Goal: Information Seeking & Learning: Check status

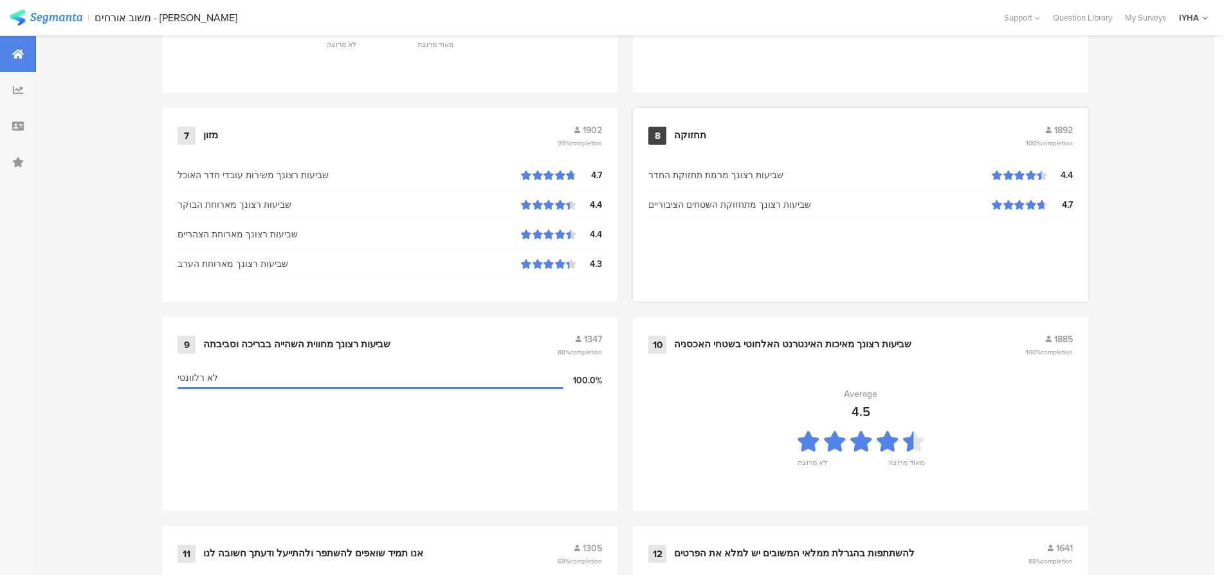
scroll to position [1311, 0]
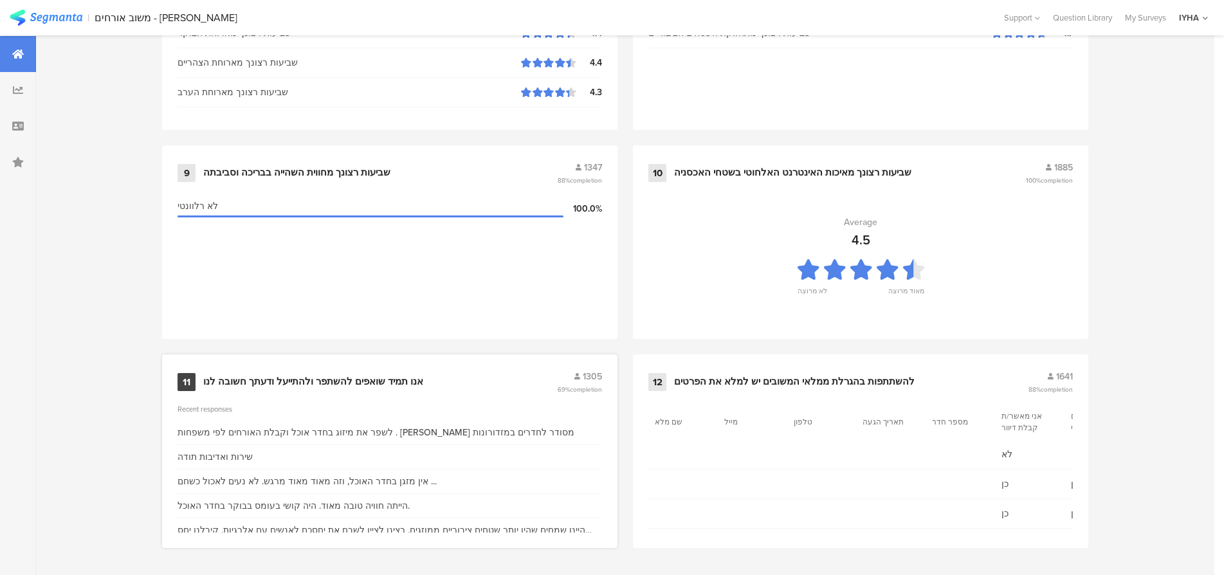
click at [337, 380] on div "אנו תמיד שואפים להשתפר ולהתייעל ודעתך חשובה לנו" at bounding box center [313, 382] width 220 height 13
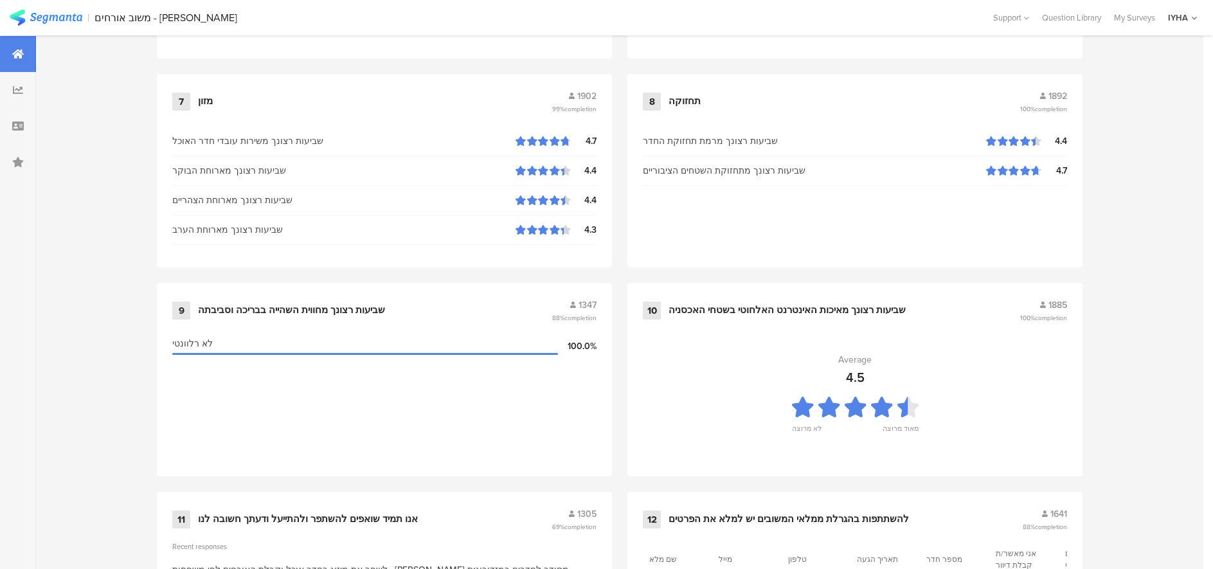
scroll to position [1317, 0]
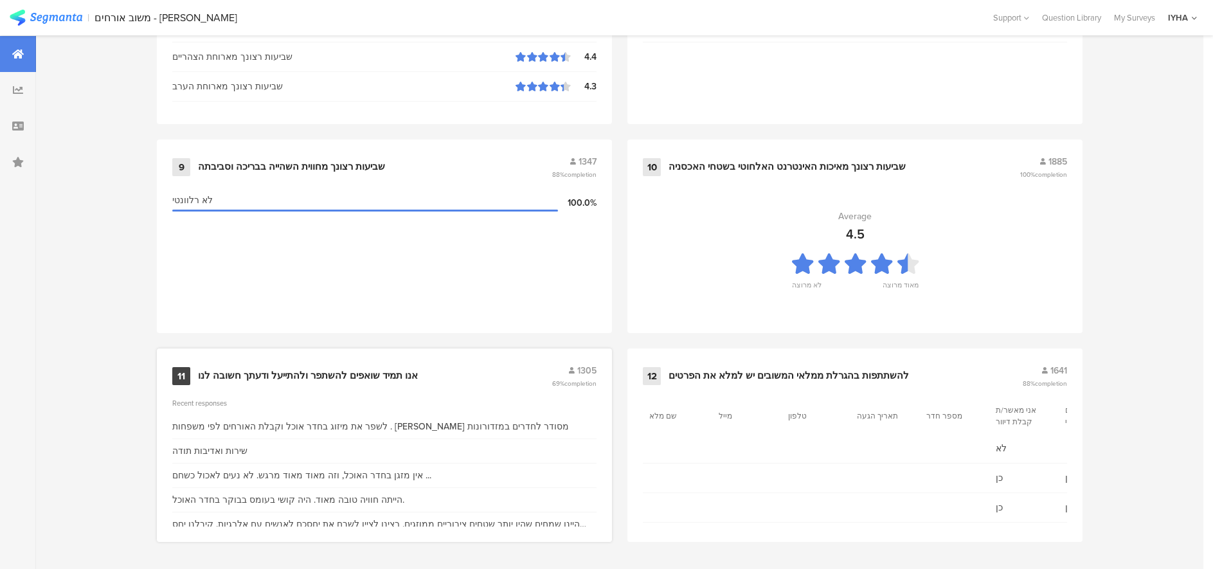
click at [349, 376] on div "אנו תמיד שואפים להשתפר ולהתייעל ודעתך חשובה לנו" at bounding box center [308, 376] width 220 height 13
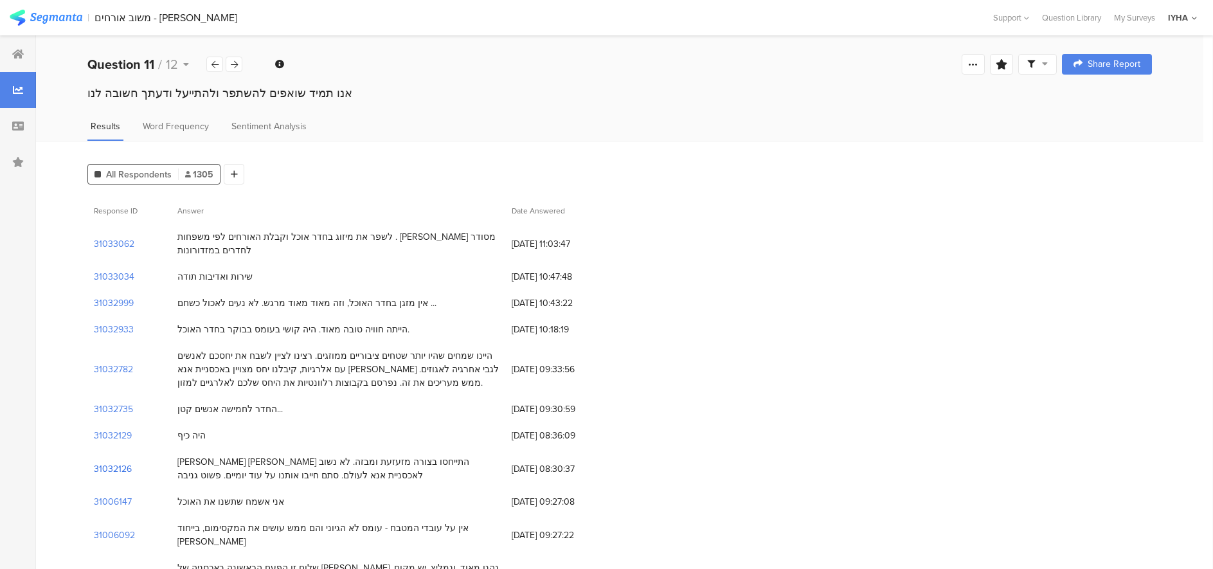
click at [124, 462] on section "31032126" at bounding box center [113, 469] width 38 height 14
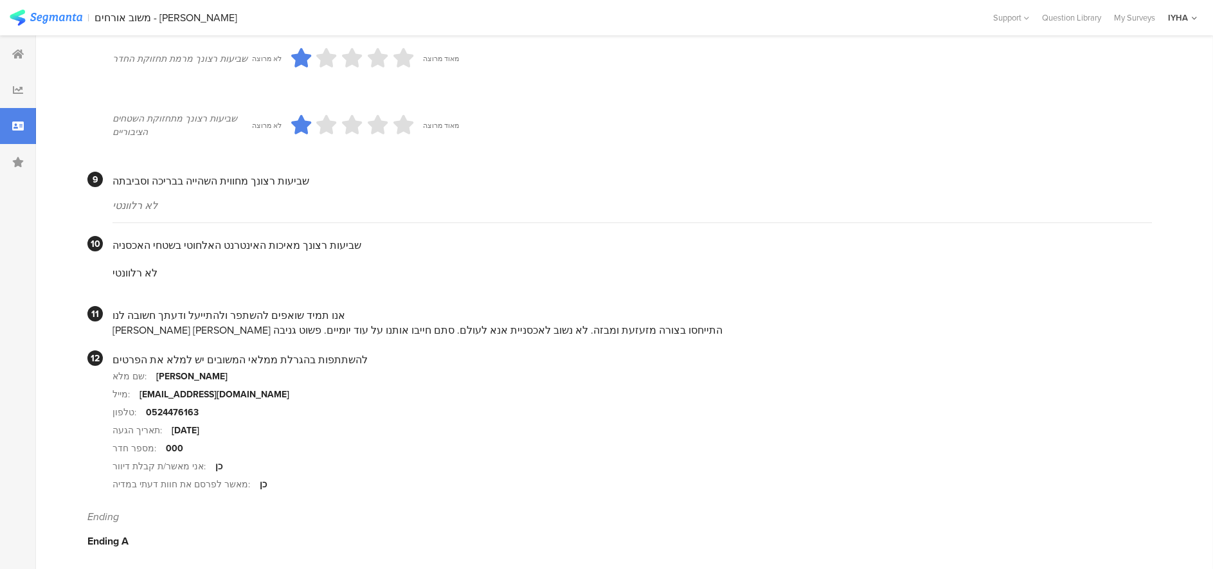
scroll to position [1088, 0]
